Goal: Task Accomplishment & Management: Use online tool/utility

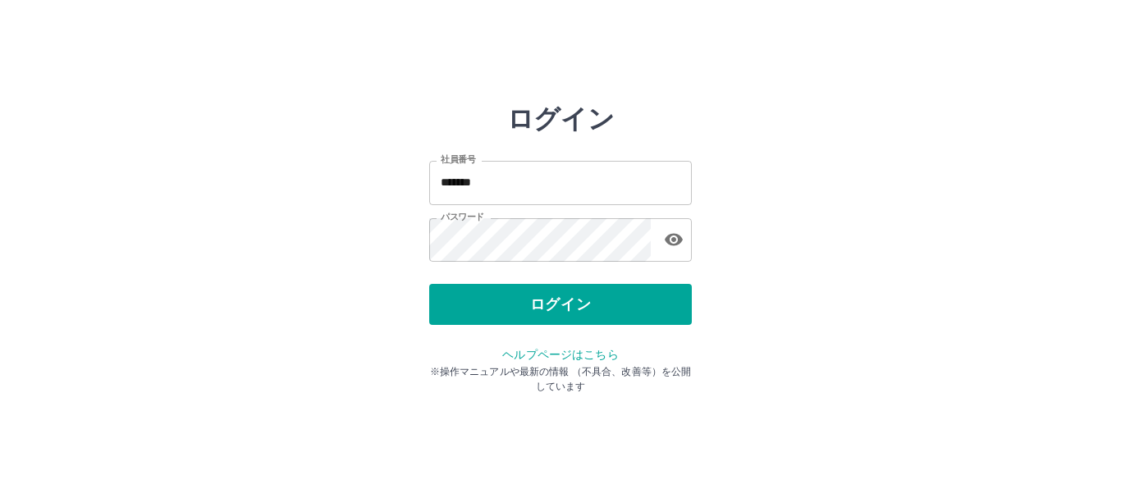
click at [509, 310] on button "ログイン" at bounding box center [560, 304] width 263 height 41
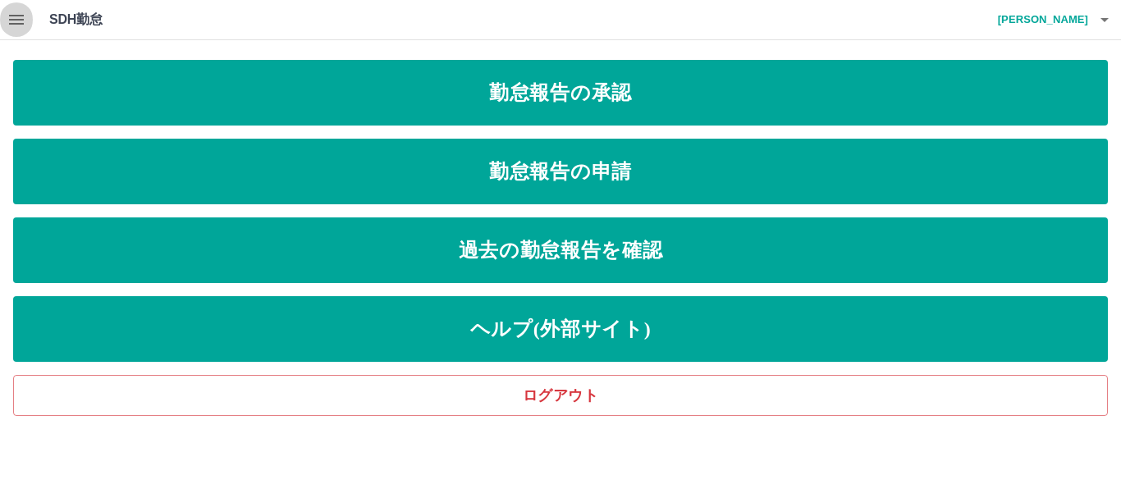
click at [23, 21] on icon "button" at bounding box center [16, 20] width 15 height 10
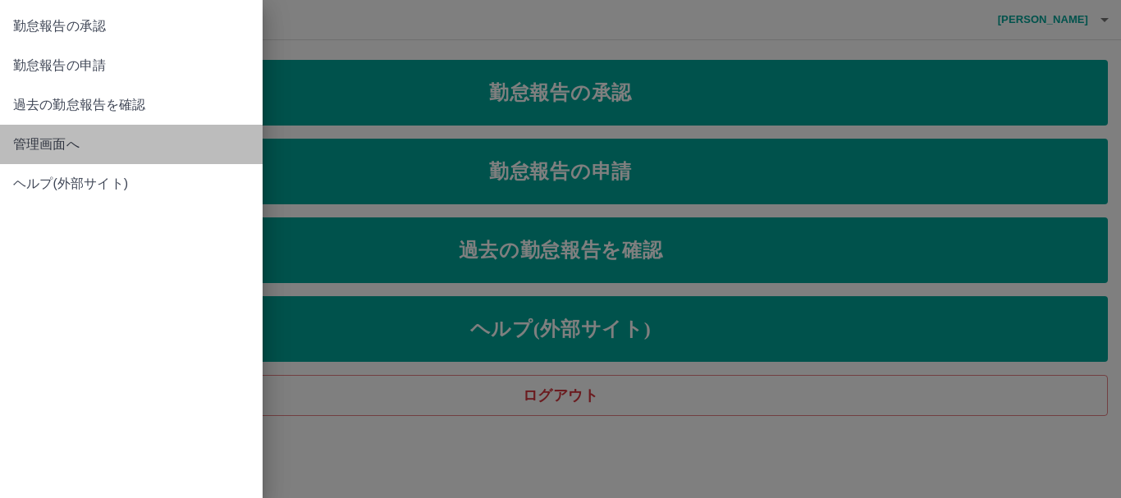
click at [57, 150] on span "管理画面へ" at bounding box center [131, 145] width 236 height 20
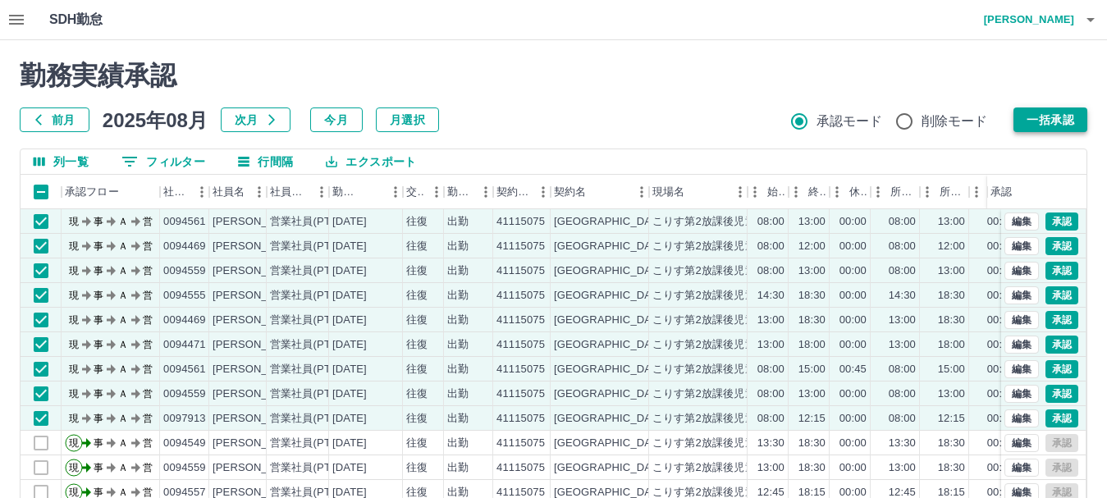
click at [1044, 111] on button "一括承認" at bounding box center [1050, 119] width 74 height 25
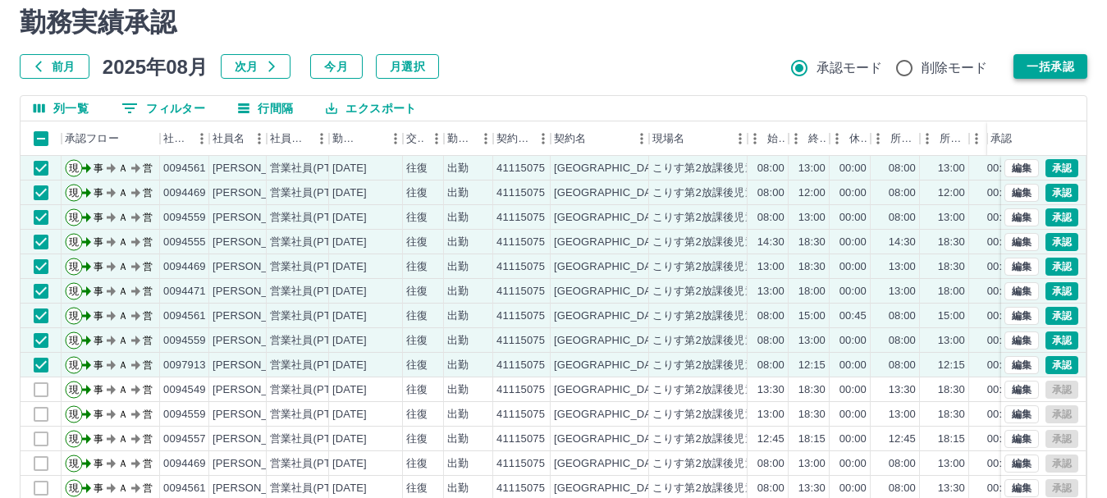
scroll to position [82, 0]
